Goal: Task Accomplishment & Management: Manage account settings

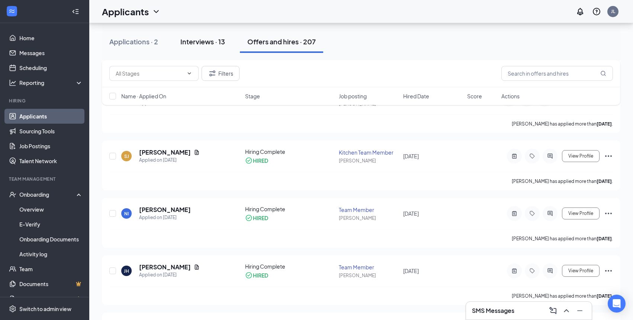
scroll to position [248, 0]
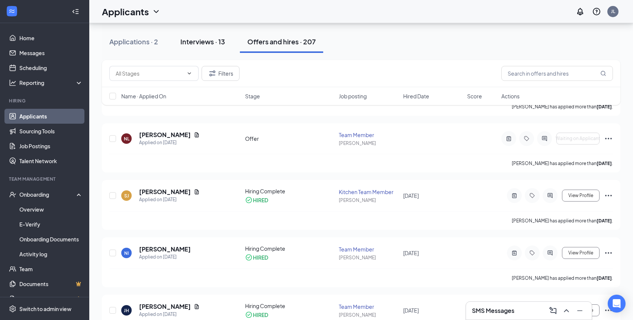
click at [192, 37] on div "Interviews · 13" at bounding box center [202, 41] width 45 height 9
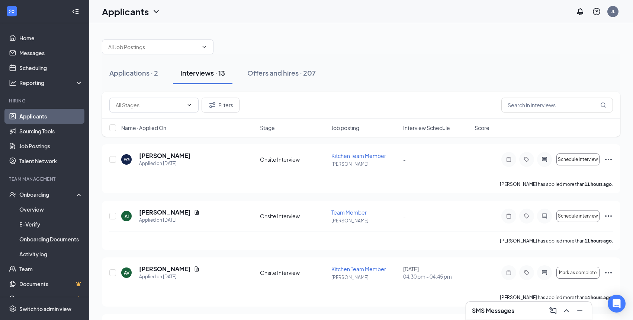
click at [432, 131] on span "Interview Schedule" at bounding box center [426, 127] width 47 height 7
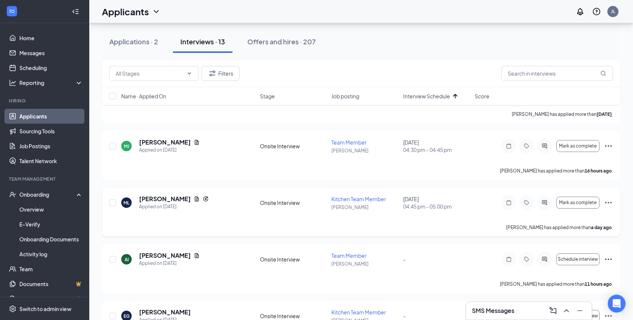
scroll to position [561, 0]
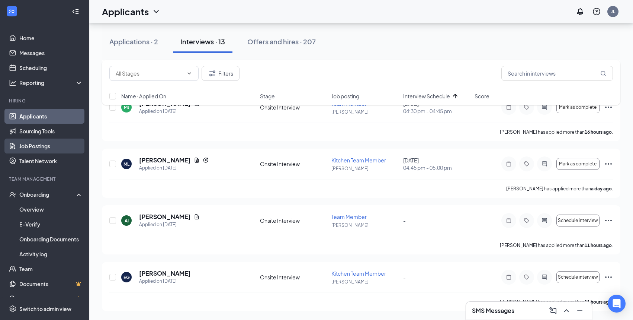
click at [36, 142] on link "Job Postings" at bounding box center [51, 145] width 64 height 15
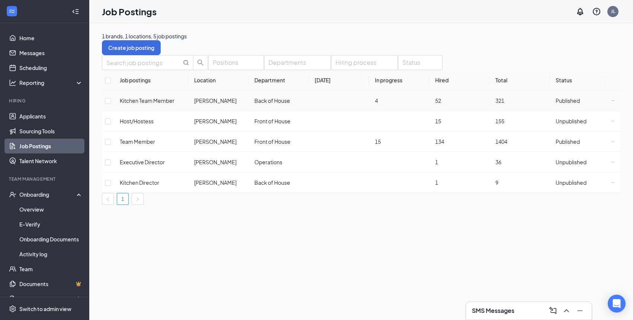
click at [612, 102] on icon "Ellipses" at bounding box center [613, 100] width 3 height 3
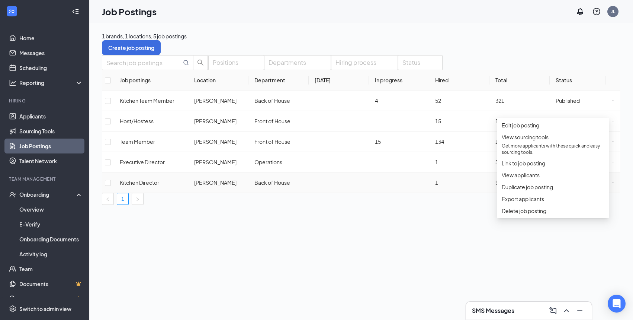
click at [442, 174] on td "1" at bounding box center [459, 182] width 60 height 20
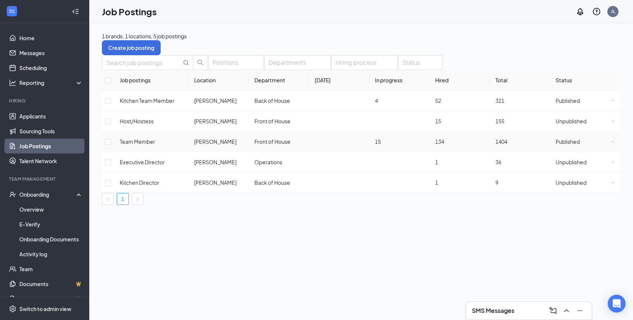
click at [562, 145] on span "Published" at bounding box center [568, 141] width 24 height 7
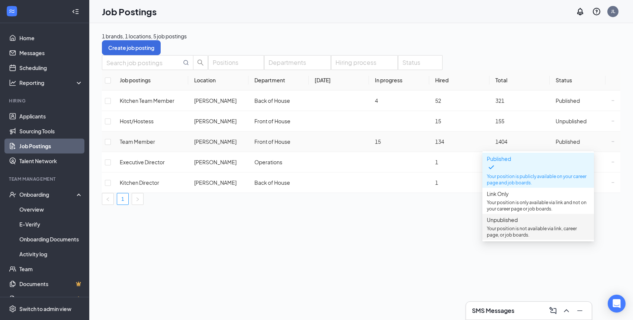
click at [511, 223] on span "Unpublished" at bounding box center [502, 219] width 31 height 7
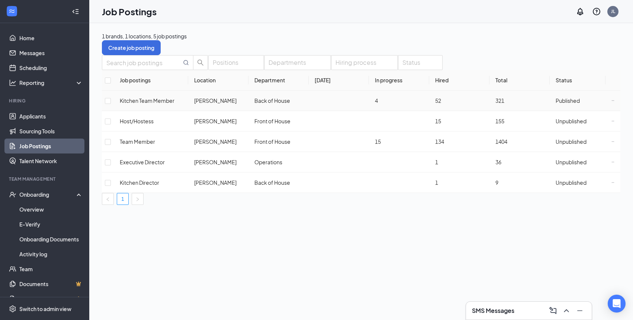
click at [571, 107] on td "Published" at bounding box center [578, 100] width 56 height 20
click at [571, 104] on span "Published" at bounding box center [568, 100] width 24 height 7
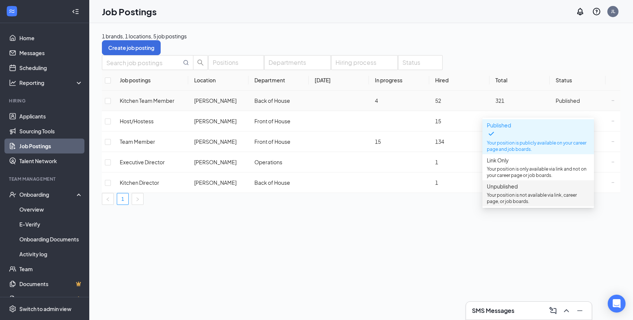
click at [516, 195] on p "Your position is not available via link, career page, or job boards." at bounding box center [538, 198] width 103 height 13
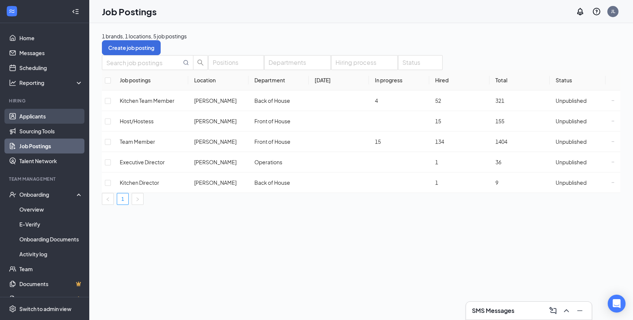
click at [27, 122] on link "Applicants" at bounding box center [51, 116] width 64 height 15
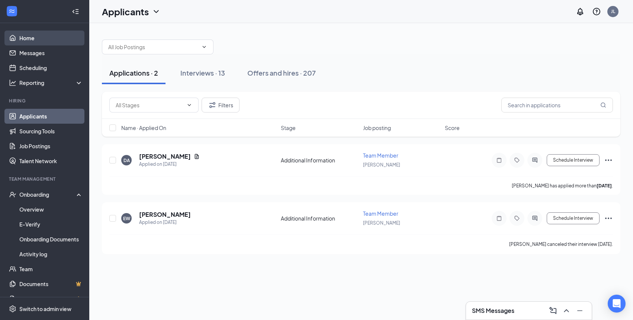
click at [48, 36] on link "Home" at bounding box center [51, 38] width 64 height 15
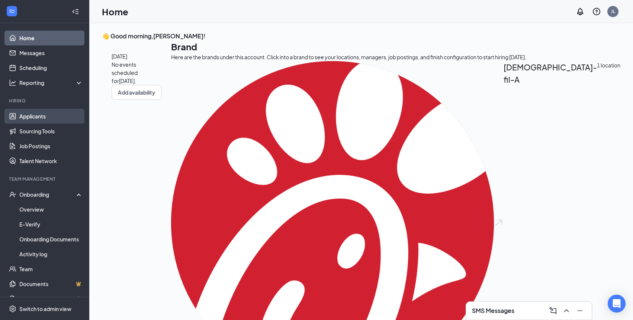
click at [37, 111] on link "Applicants" at bounding box center [51, 116] width 64 height 15
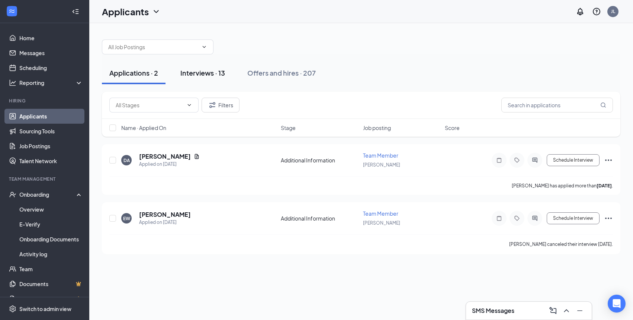
click at [206, 70] on div "Interviews · 13" at bounding box center [202, 72] width 45 height 9
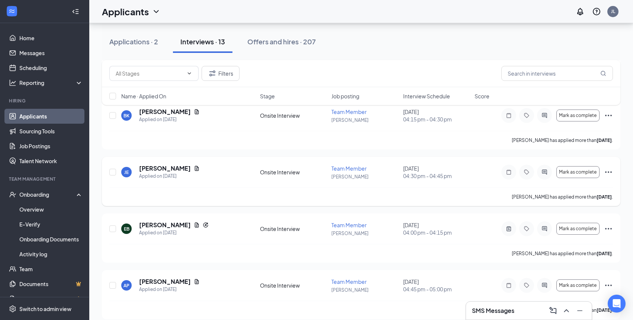
scroll to position [515, 0]
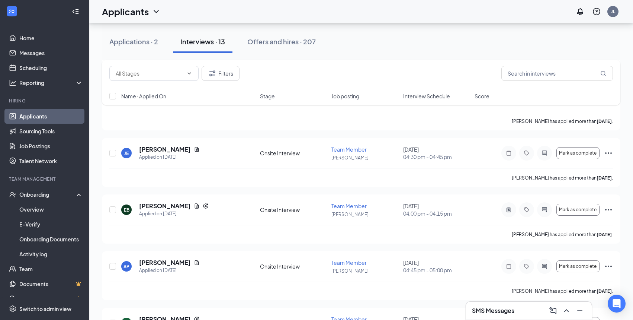
click at [433, 95] on span "Interview Schedule" at bounding box center [426, 95] width 47 height 7
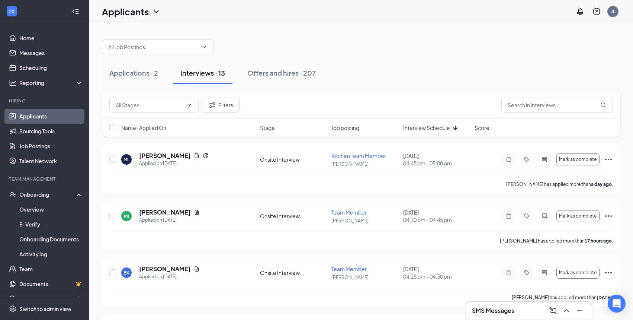
click at [419, 130] on span "Interview Schedule" at bounding box center [426, 127] width 47 height 7
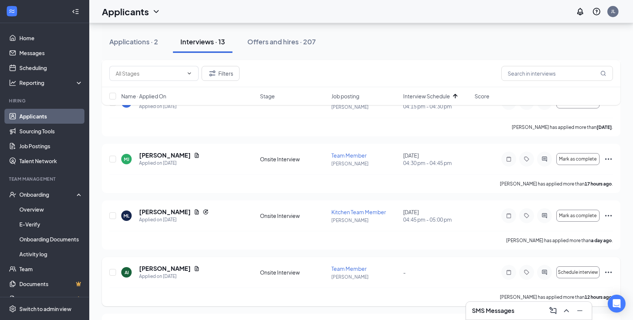
scroll to position [529, 0]
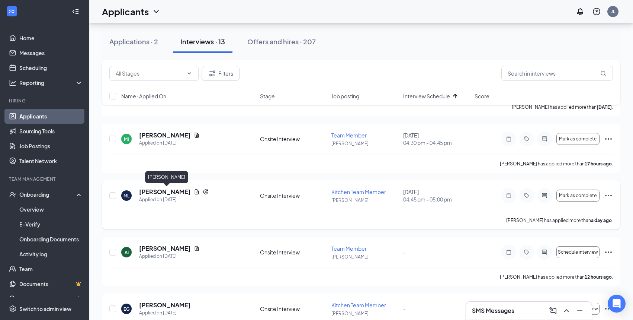
click at [160, 194] on h5 "[PERSON_NAME]" at bounding box center [165, 192] width 52 height 8
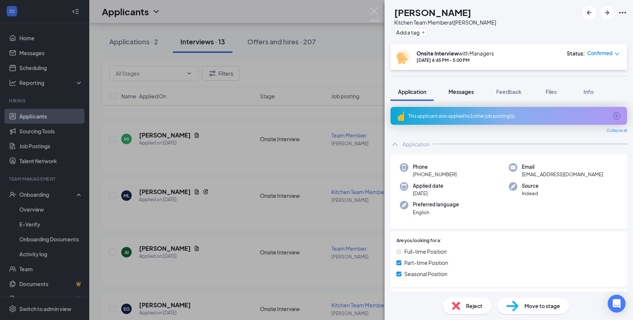
click at [462, 93] on span "Messages" at bounding box center [461, 91] width 25 height 7
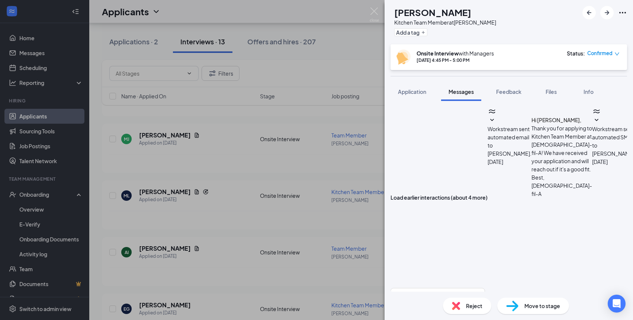
scroll to position [204, 0]
click at [515, 100] on button "Feedback" at bounding box center [509, 91] width 40 height 19
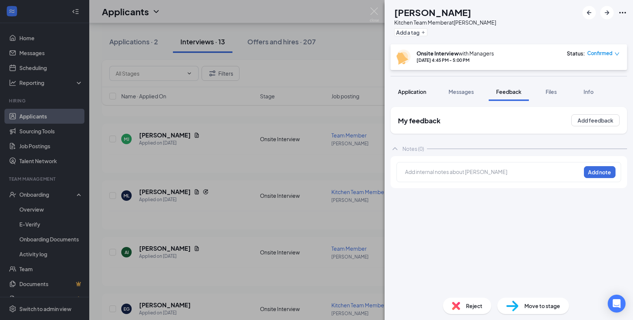
click at [415, 97] on button "Application" at bounding box center [412, 91] width 43 height 19
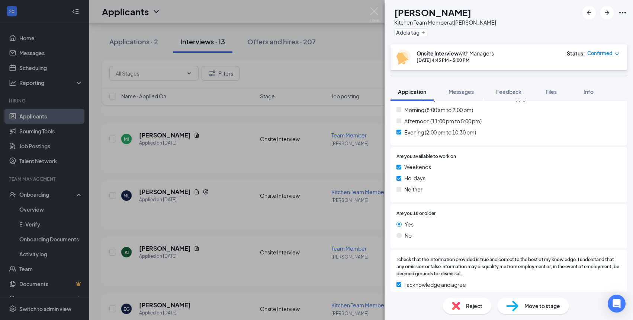
scroll to position [413, 0]
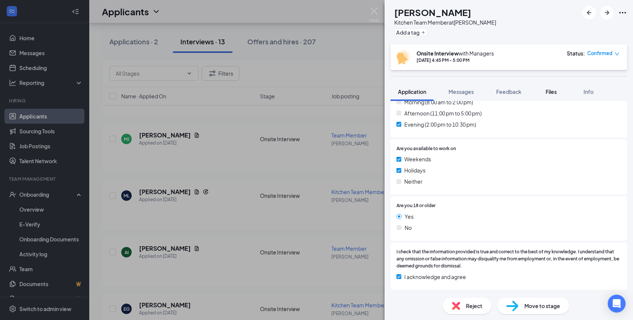
click at [551, 97] on button "Files" at bounding box center [552, 91] width 30 height 19
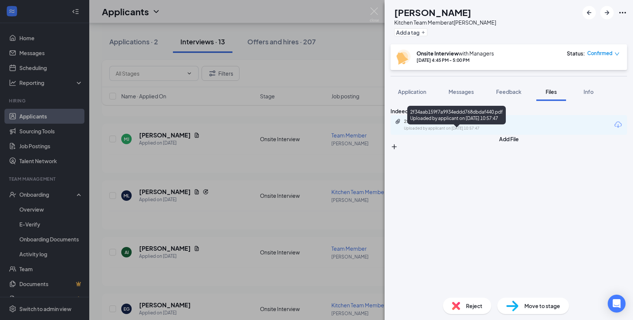
click at [467, 124] on div "2f34aab159f7a9934eddd768dbdaf440.pdf" at bounding box center [456, 121] width 104 height 6
